Goal: Task Accomplishment & Management: Complete application form

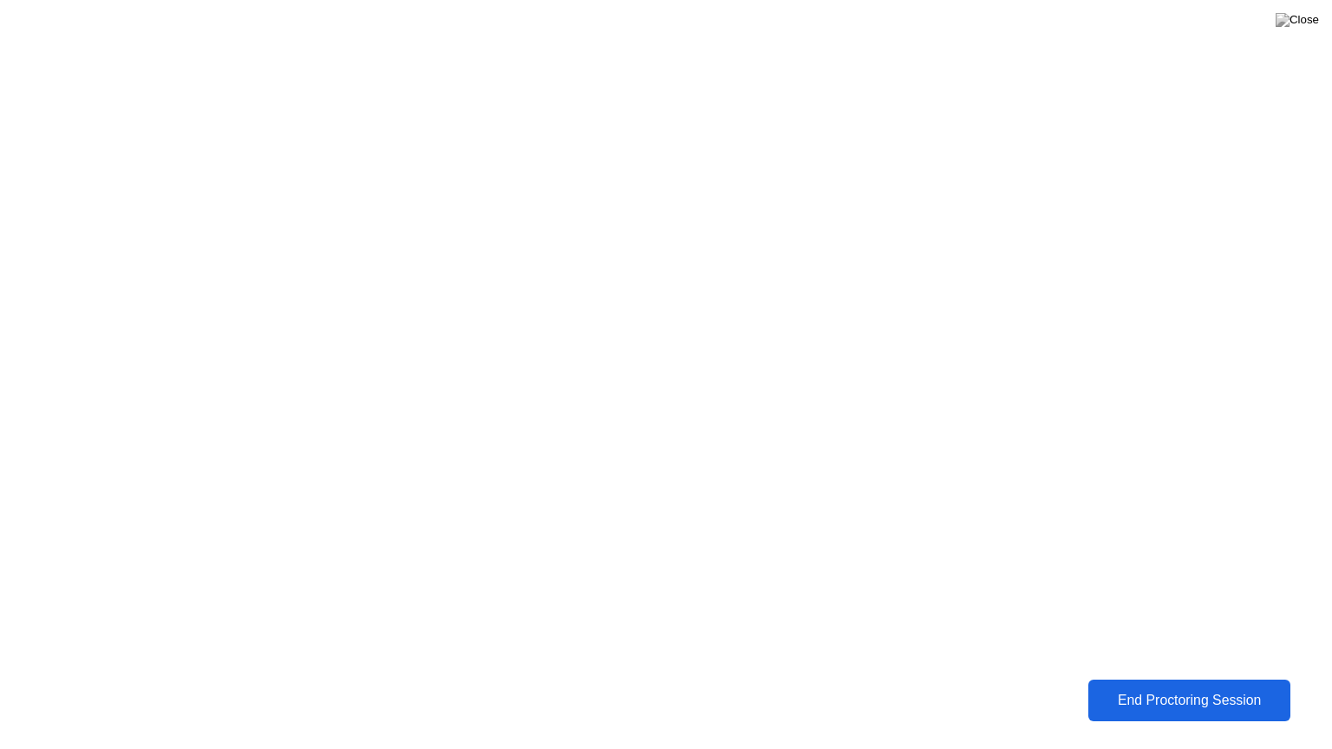
click at [1143, 696] on div "End Proctoring Session" at bounding box center [1190, 701] width 192 height 16
